Goal: Information Seeking & Learning: Learn about a topic

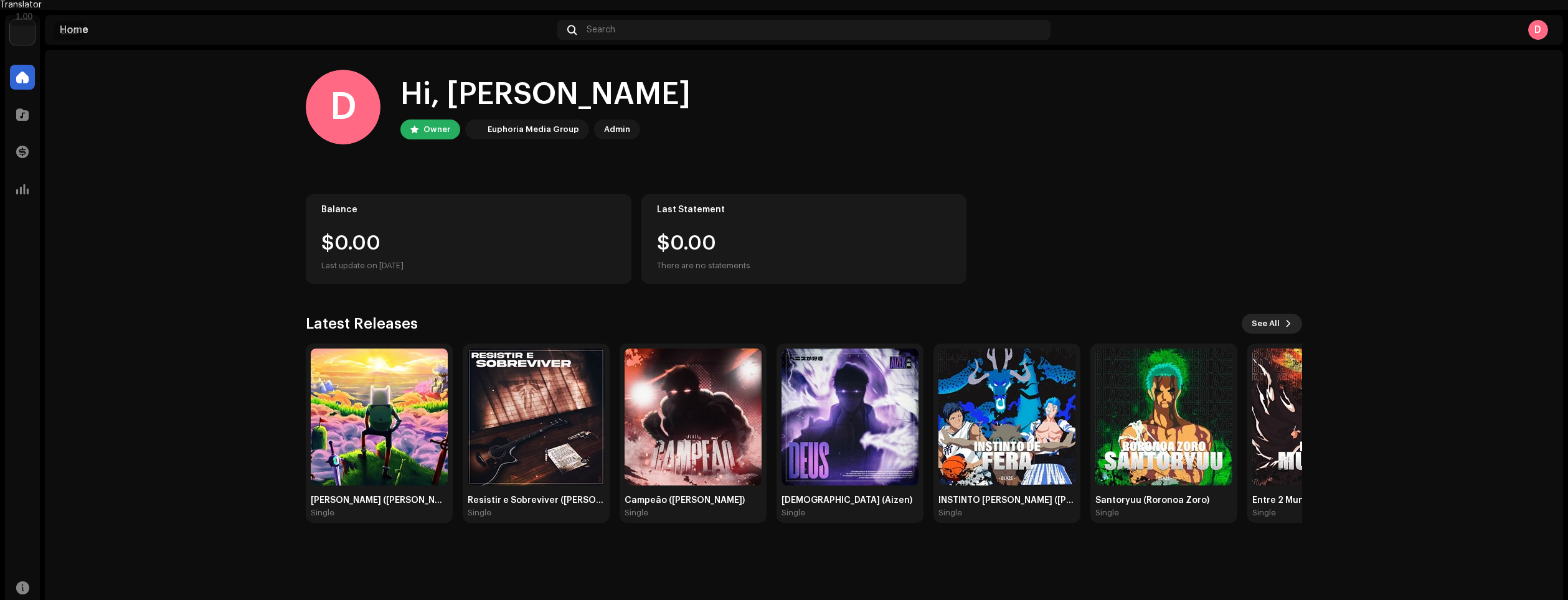
click at [1289, 319] on span at bounding box center [1289, 324] width 7 height 10
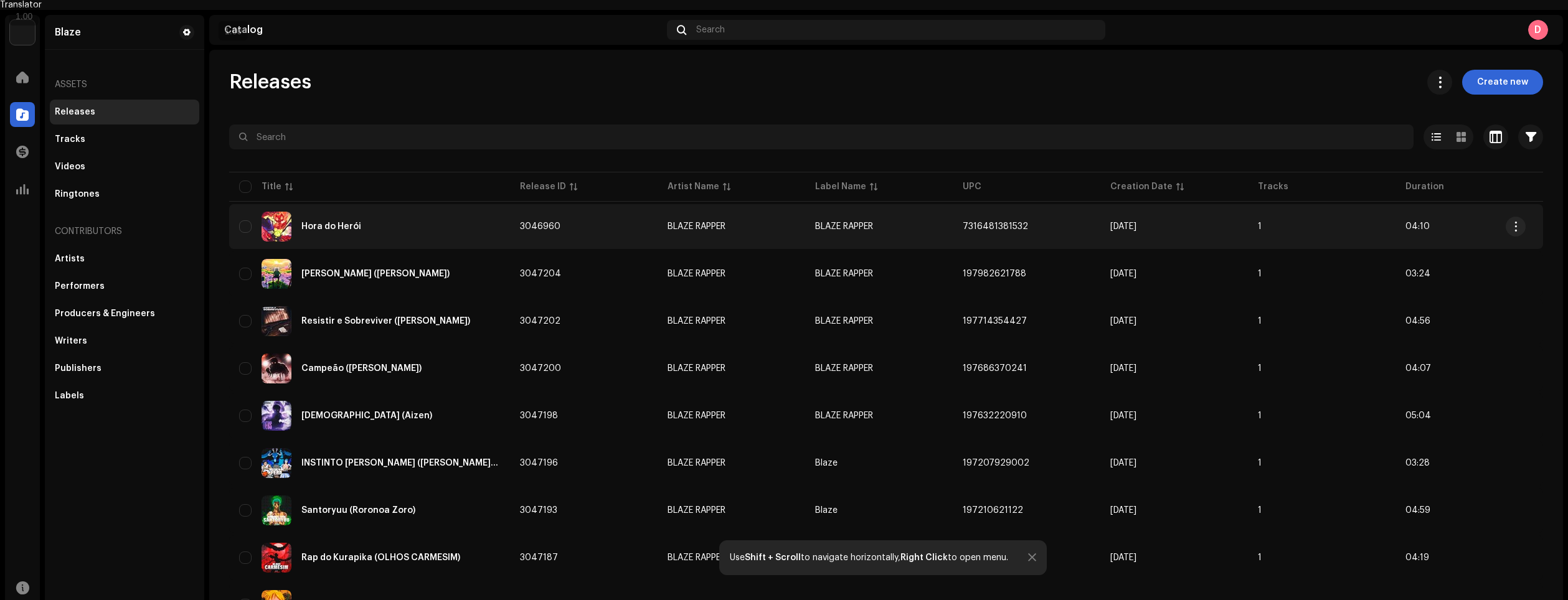
click at [576, 207] on td "3046960" at bounding box center [584, 227] width 148 height 44
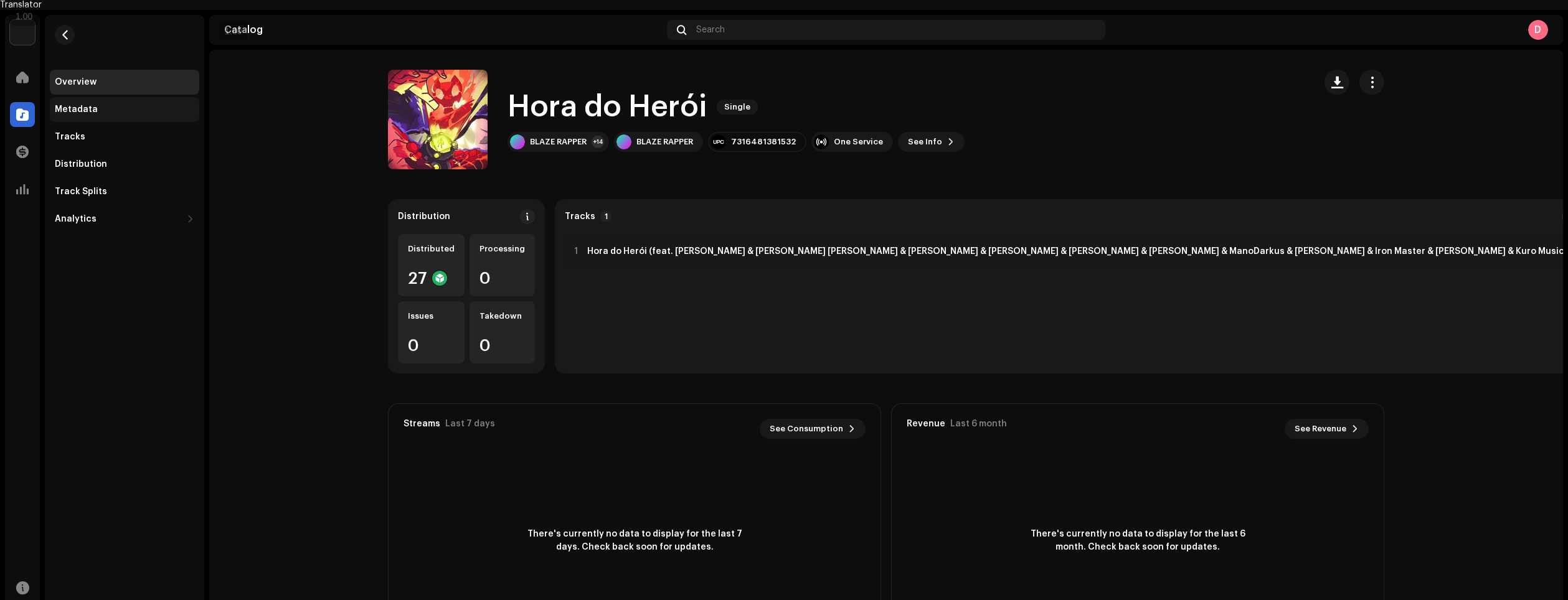
click at [130, 97] on div "Metadata" at bounding box center [124, 109] width 149 height 25
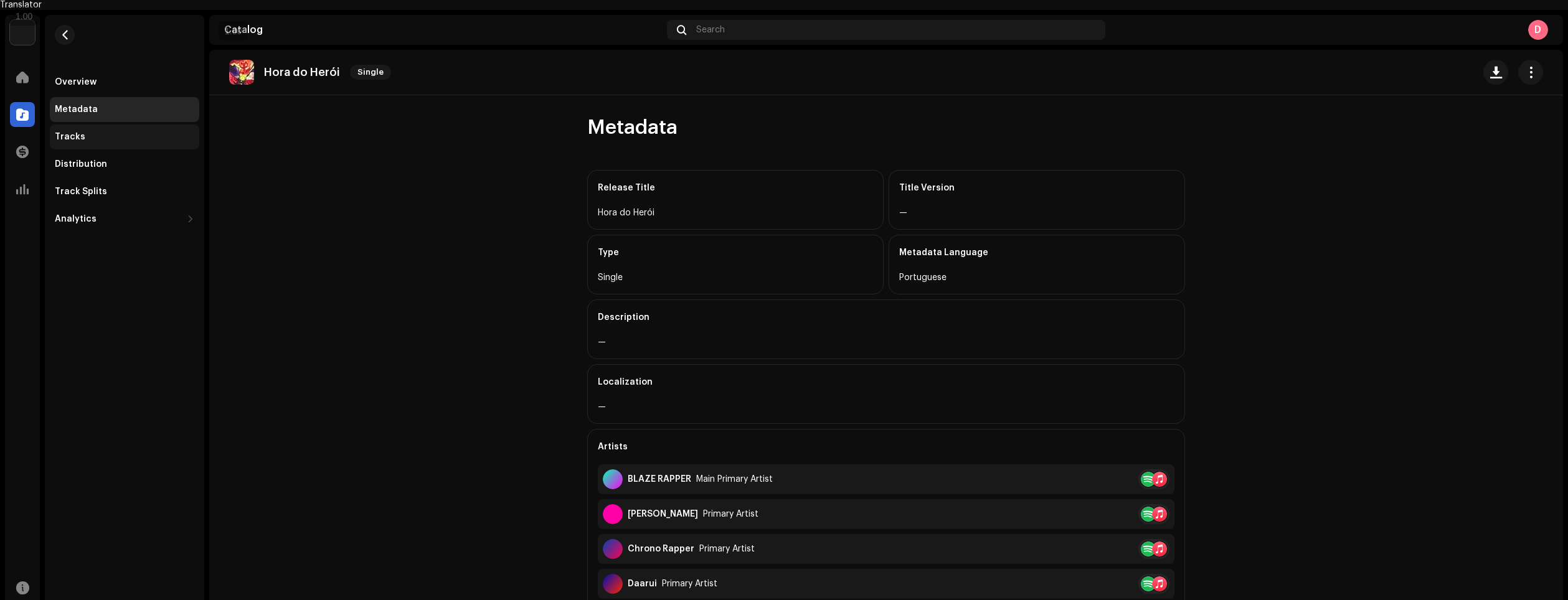
click at [136, 132] on div "Tracks" at bounding box center [124, 137] width 140 height 10
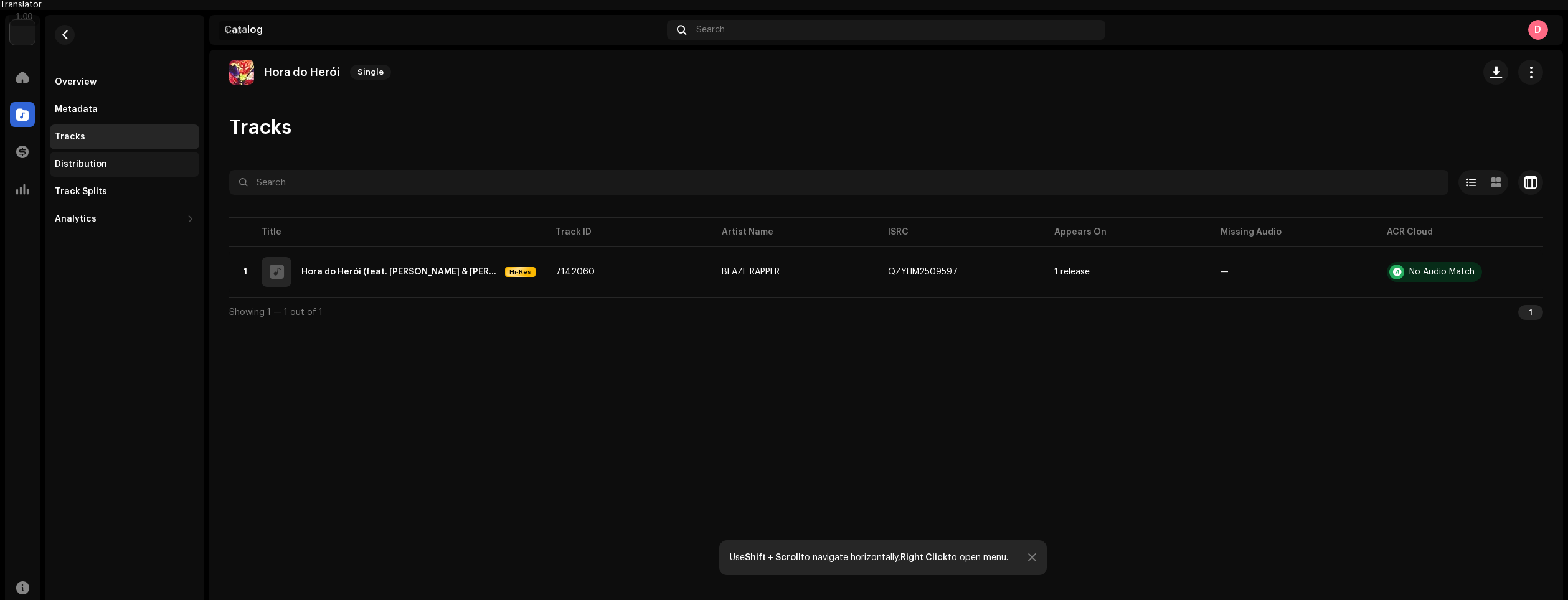
click at [134, 159] on div "Distribution" at bounding box center [124, 164] width 140 height 10
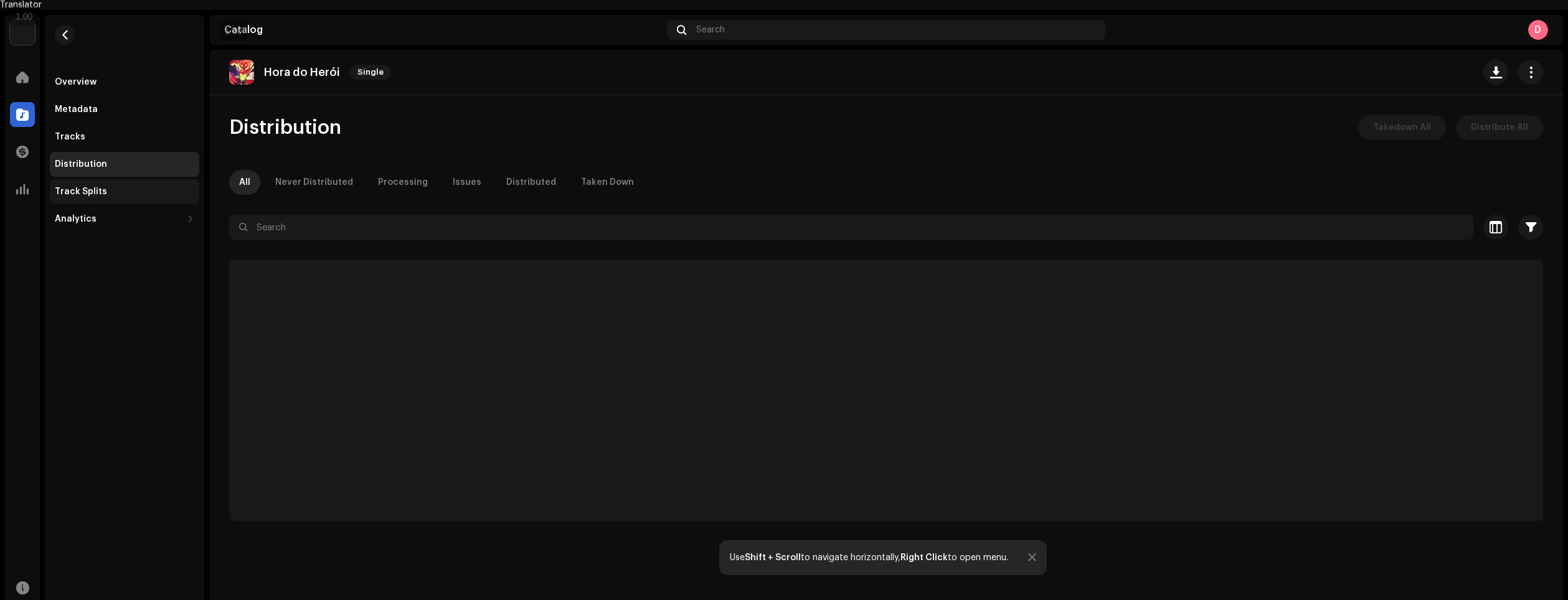
click at [140, 187] on div "Track Splits" at bounding box center [124, 191] width 140 height 10
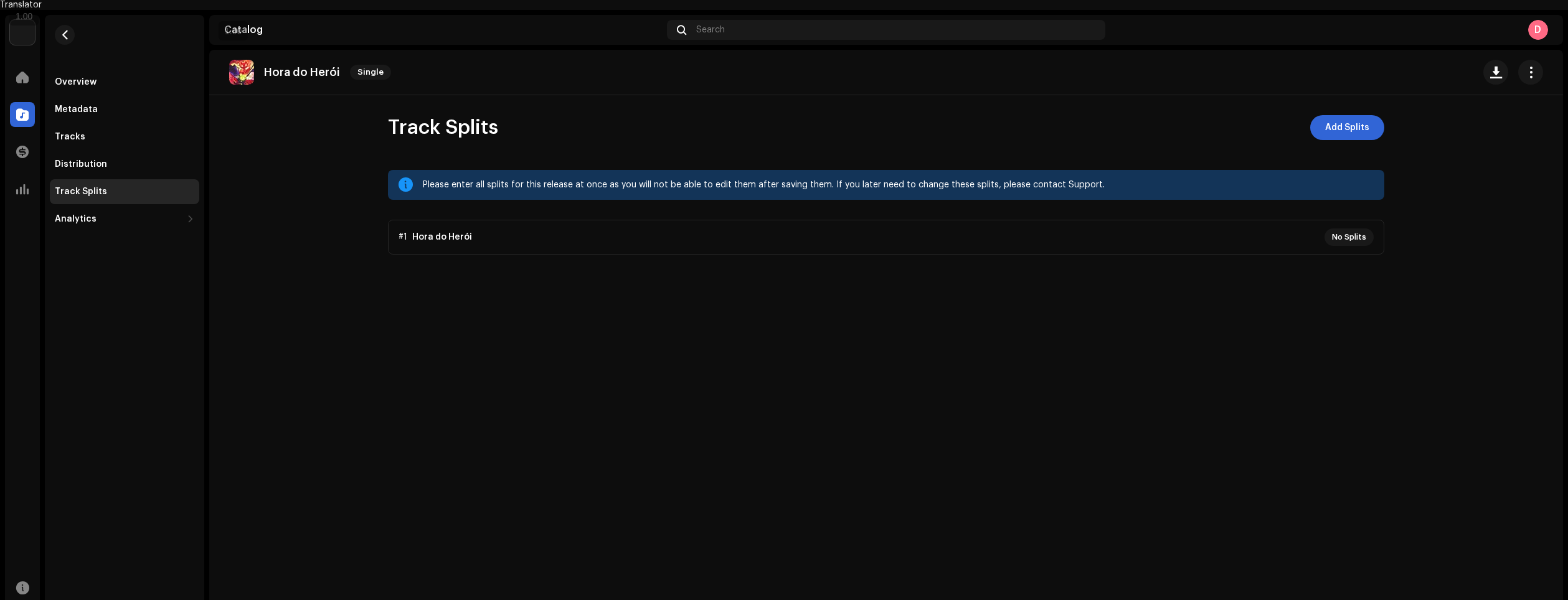
click at [76, 32] on re-m-nav-back at bounding box center [65, 43] width 30 height 55
click at [68, 30] on span "button" at bounding box center [65, 35] width 10 height 10
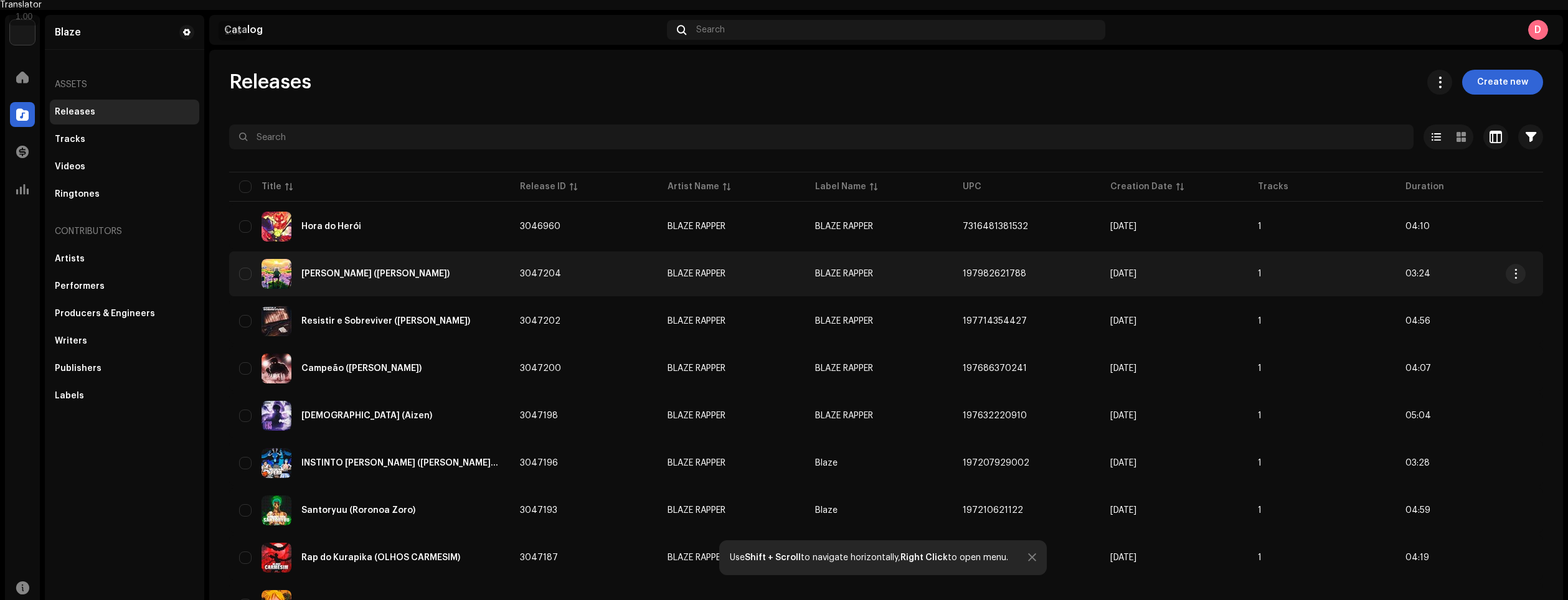
click at [380, 265] on div "[PERSON_NAME] ([PERSON_NAME])" at bounding box center [370, 274] width 261 height 30
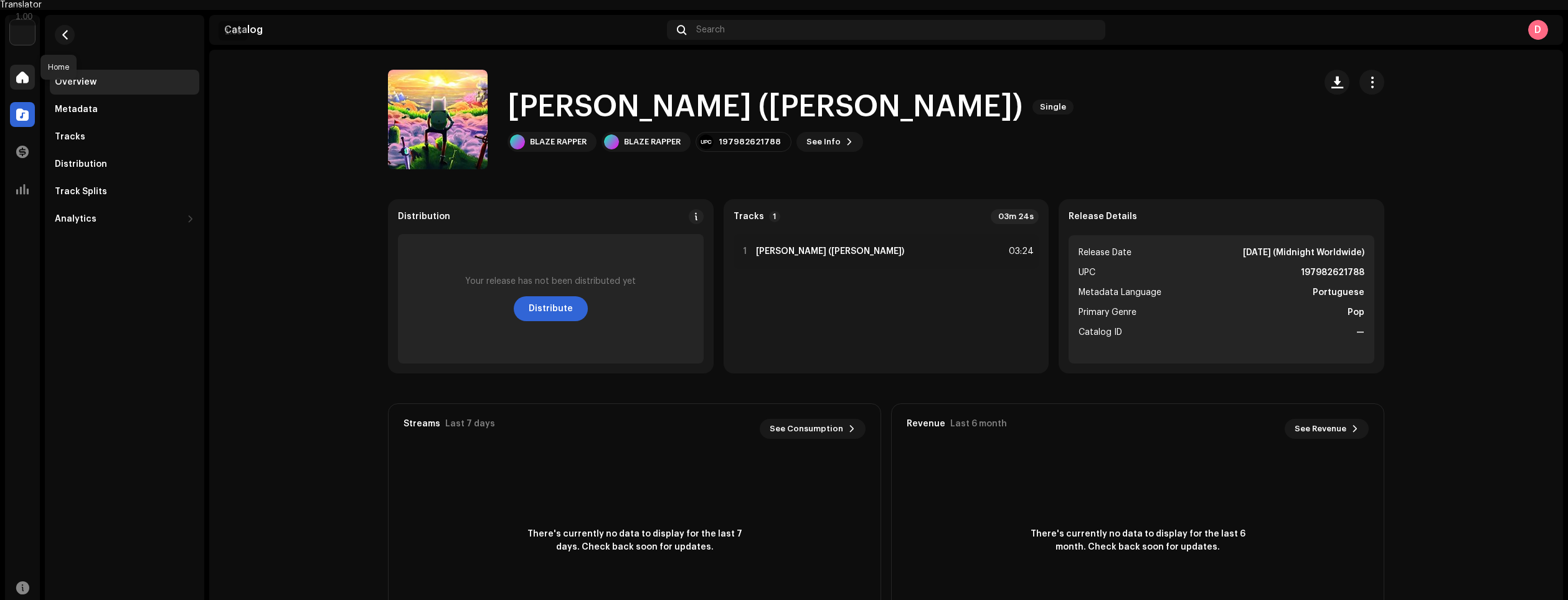
click at [17, 72] on span at bounding box center [22, 76] width 12 height 10
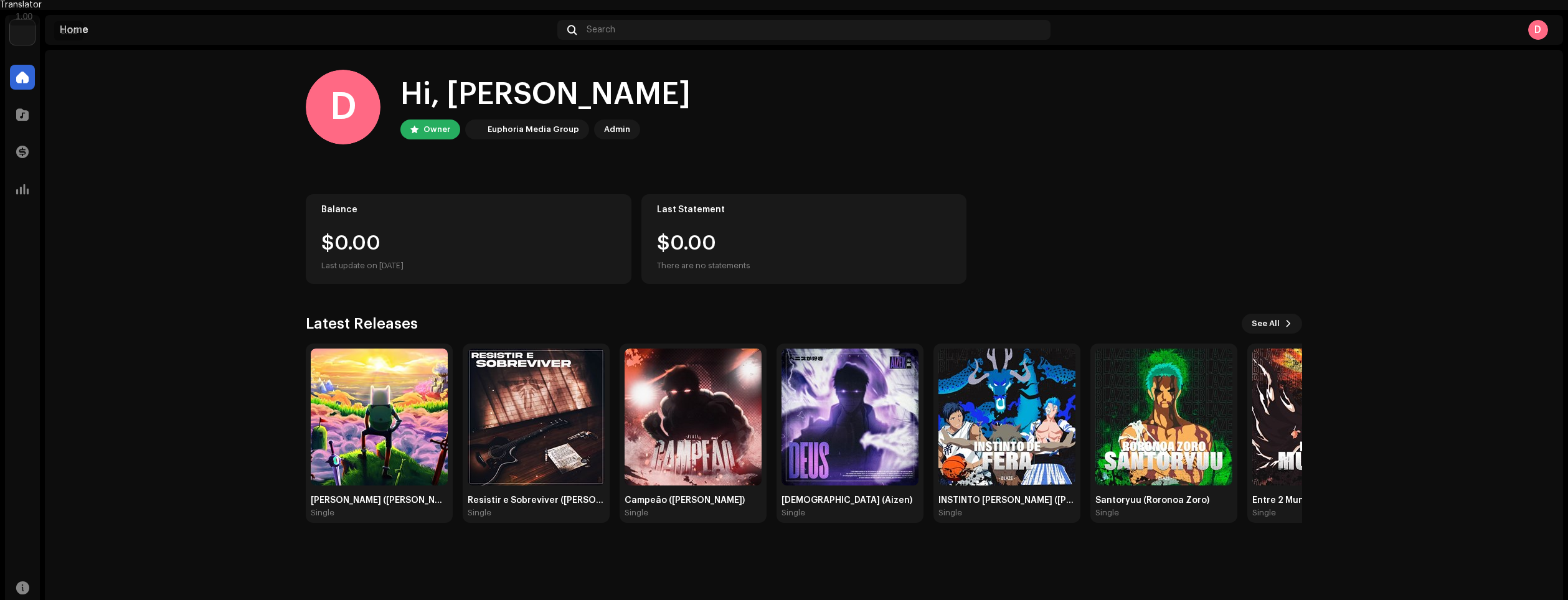
click at [244, 302] on home-home "D Hi, [PERSON_NAME] Owner Euphoria Media Group Admin Balance $0.00 Last update …" at bounding box center [804, 296] width 1518 height 493
